Goal: Transaction & Acquisition: Purchase product/service

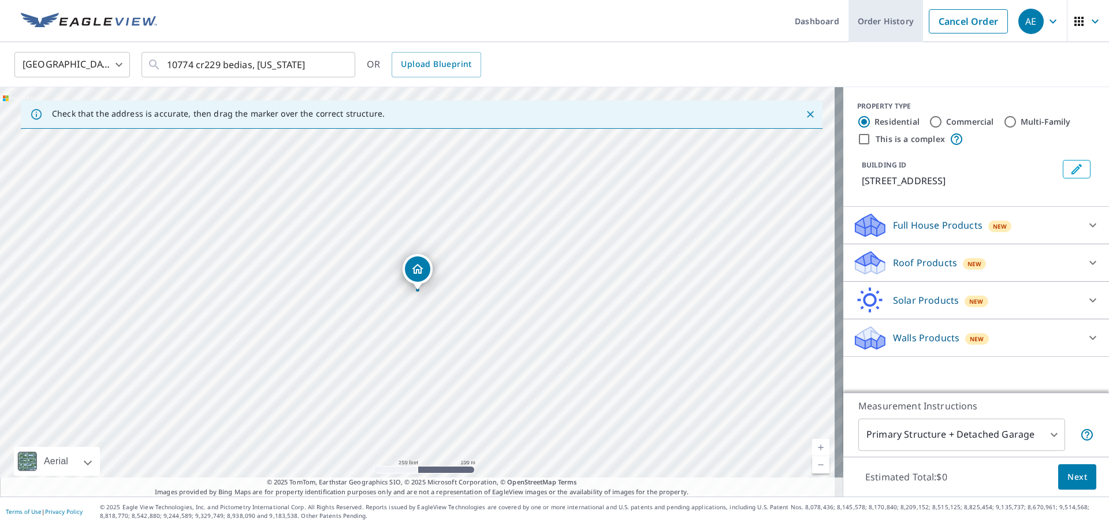
click at [870, 19] on link "Order History" at bounding box center [886, 21] width 75 height 42
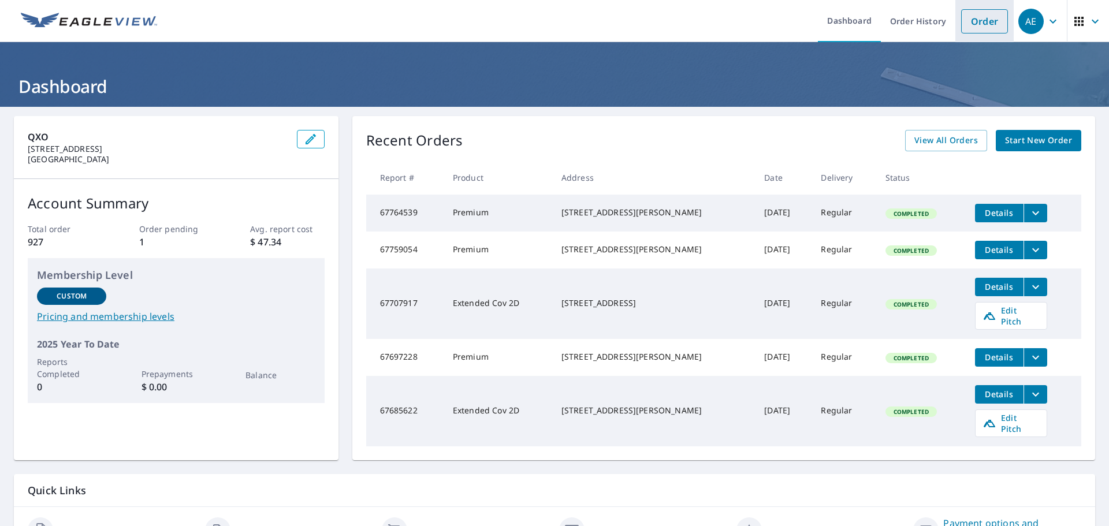
click at [989, 24] on link "Order" at bounding box center [985, 21] width 47 height 24
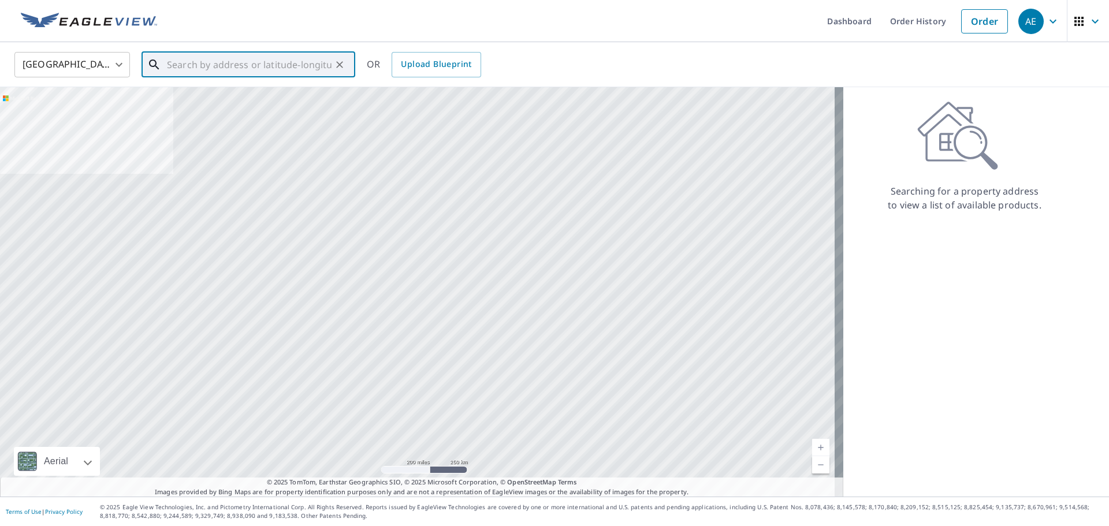
click at [247, 62] on input "text" at bounding box center [249, 65] width 165 height 32
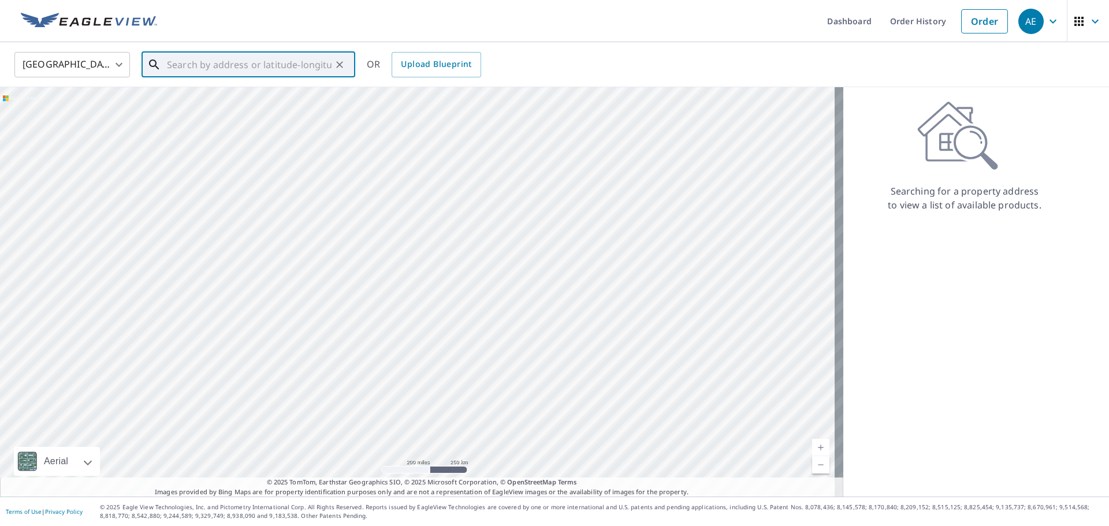
paste input "10774 Cr229, Bedias, TX 77831"
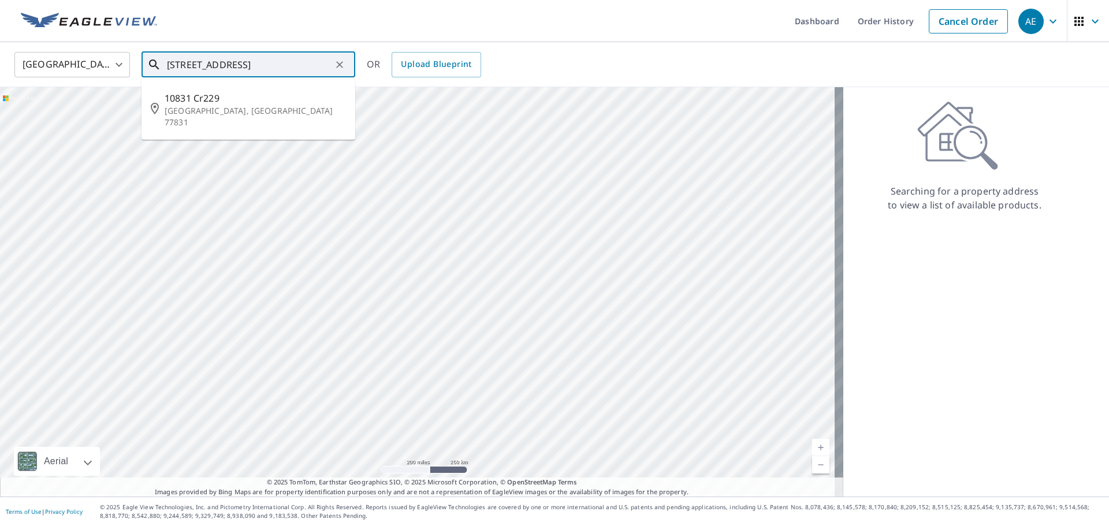
type input "10774 Cr229, Bedias, TX 77831"
